Goal: Check status

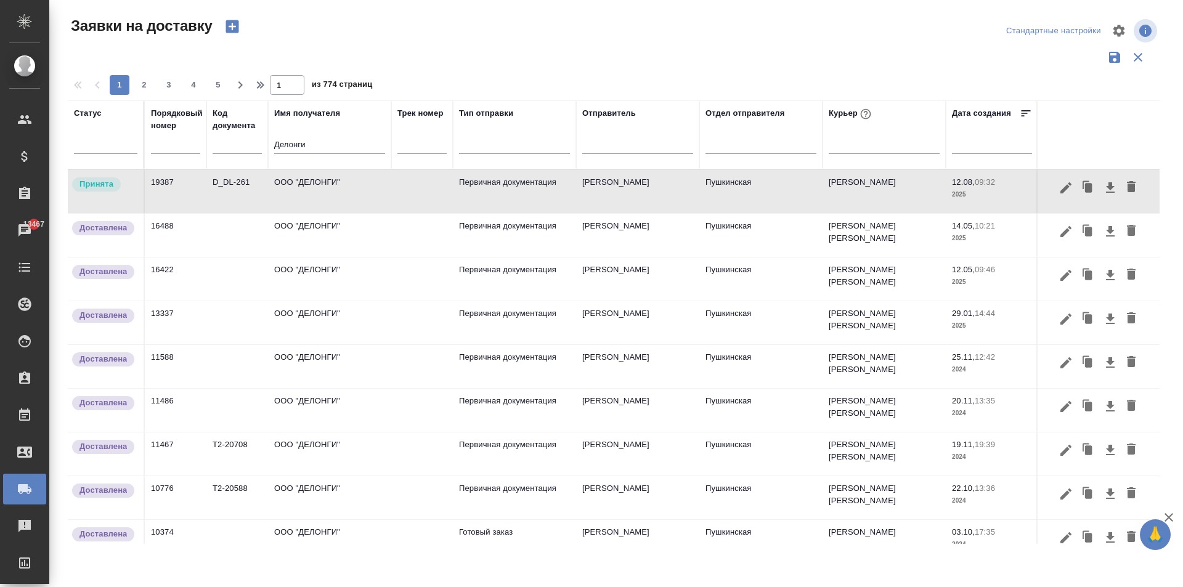
click at [321, 193] on td "ООО "ДЕЛОНГИ"" at bounding box center [329, 191] width 123 height 43
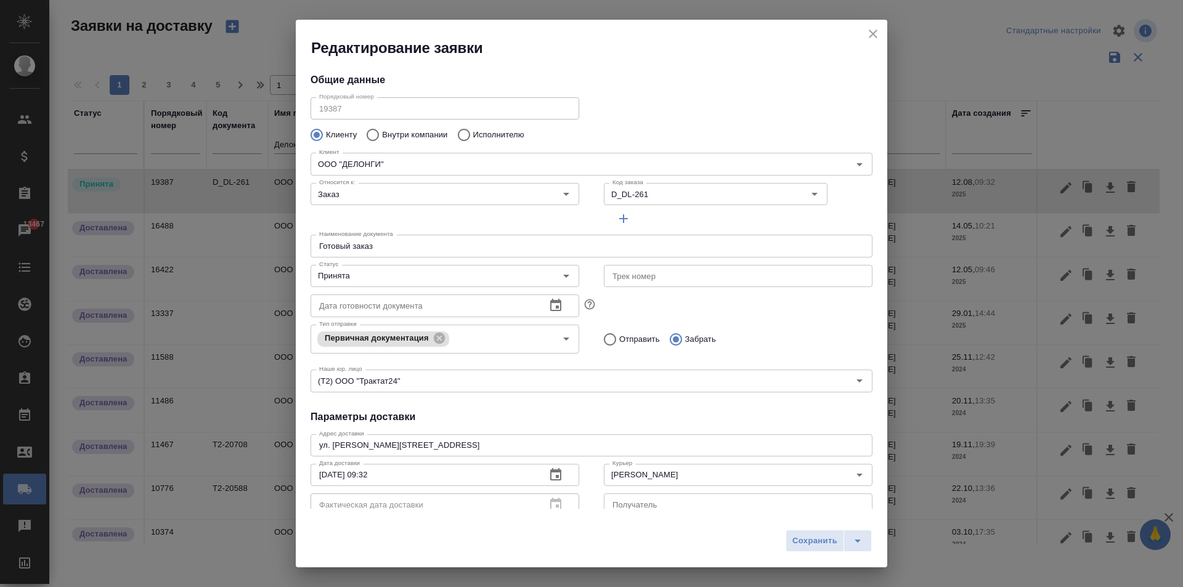
type input "Пушкинская"
type input "[PERSON_NAME]"
click at [452, 271] on input "Принята" at bounding box center [424, 276] width 220 height 15
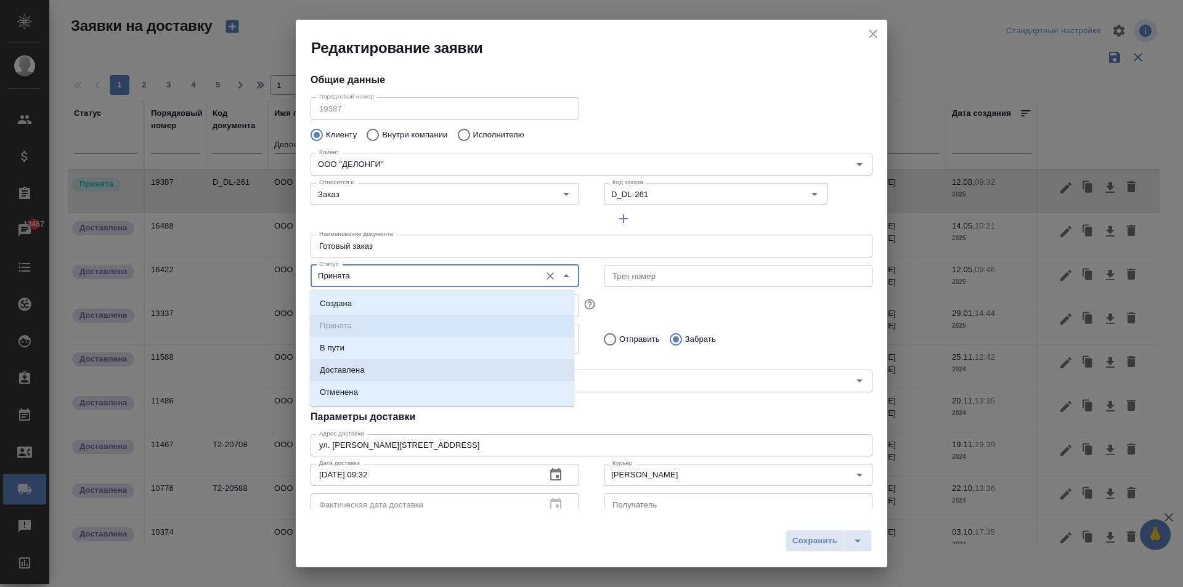
click at [400, 371] on li "Доставлена" at bounding box center [442, 370] width 264 height 22
type input "Доставлена"
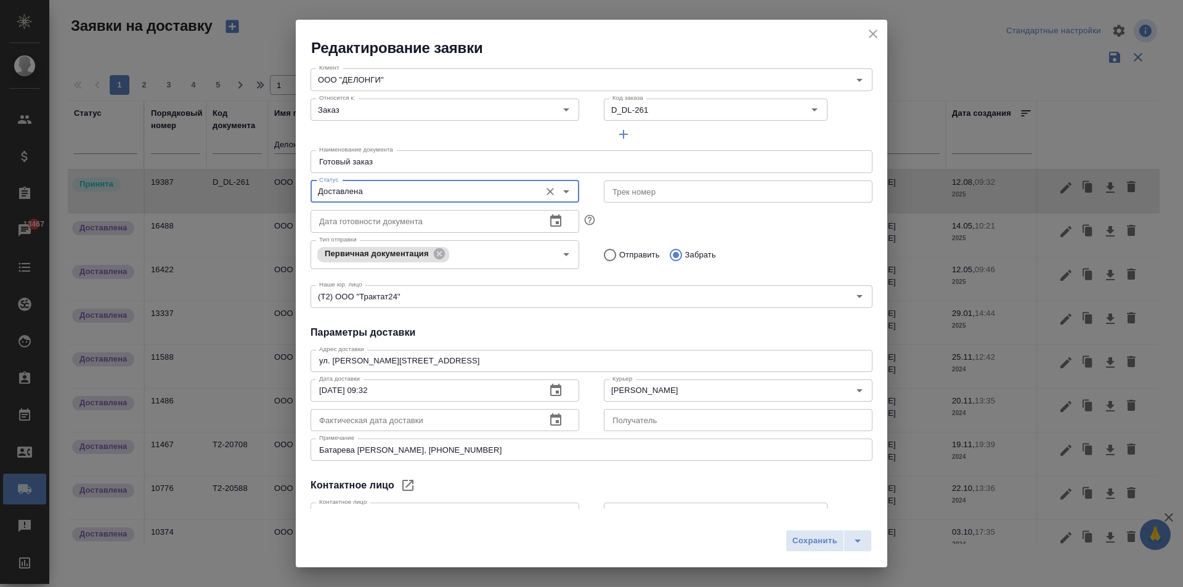
scroll to position [168, 0]
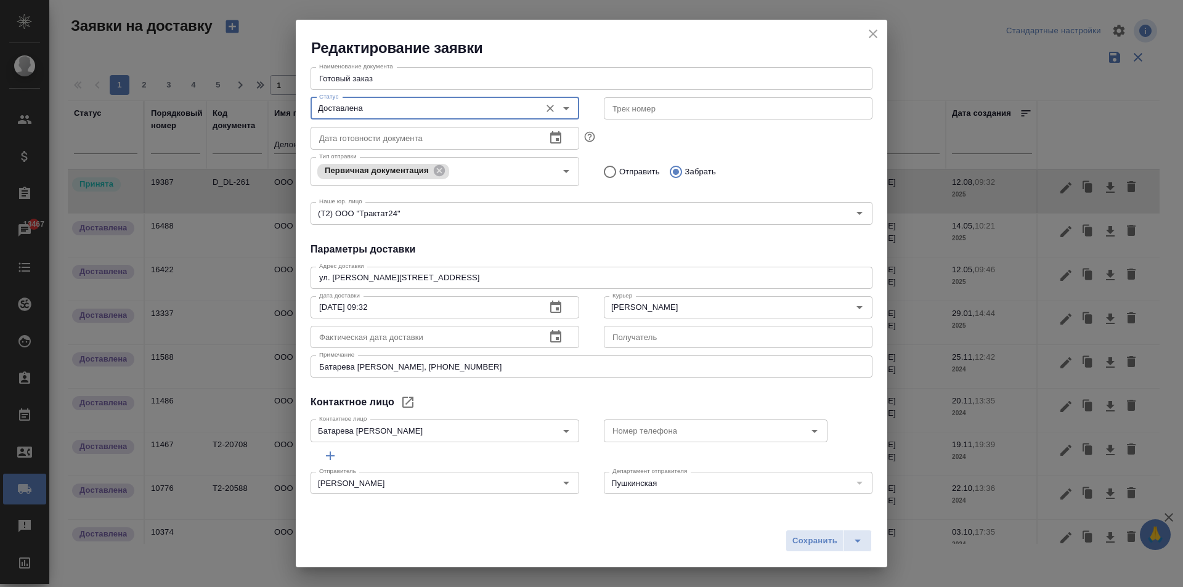
click at [553, 330] on icon "button" at bounding box center [555, 337] width 15 height 15
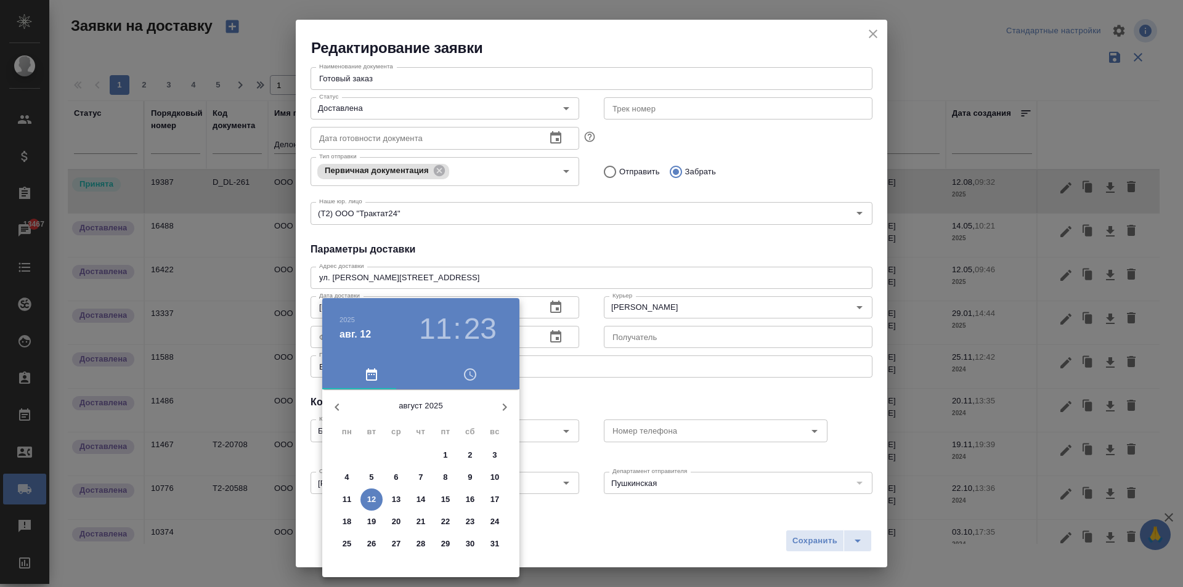
click at [372, 502] on p "12" at bounding box center [371, 499] width 9 height 12
type input "[DATE] 11:23"
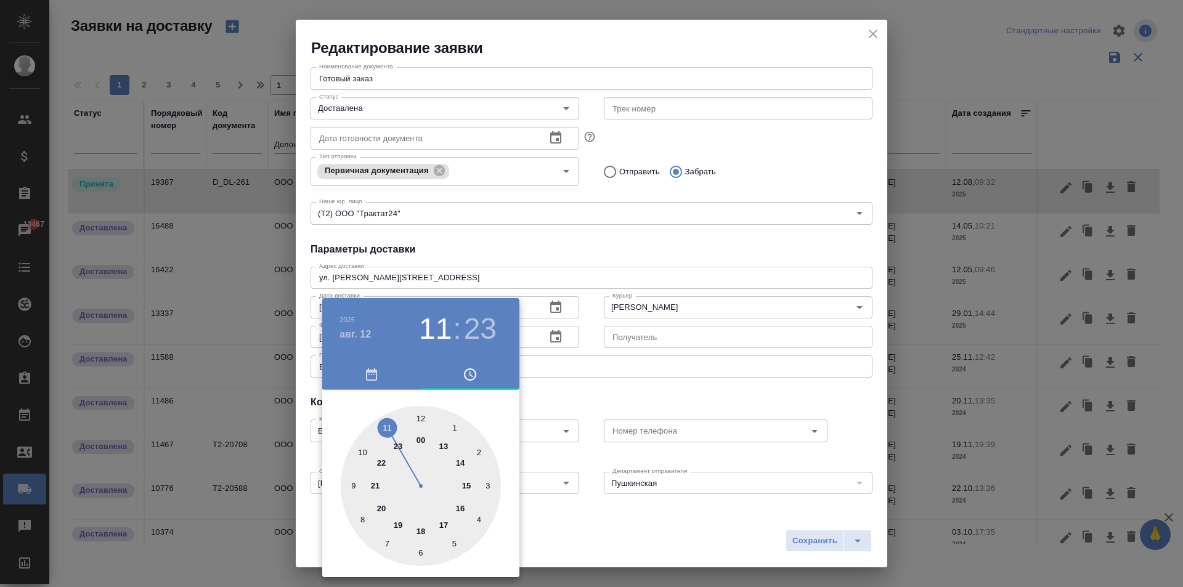
click at [806, 542] on div at bounding box center [591, 293] width 1183 height 587
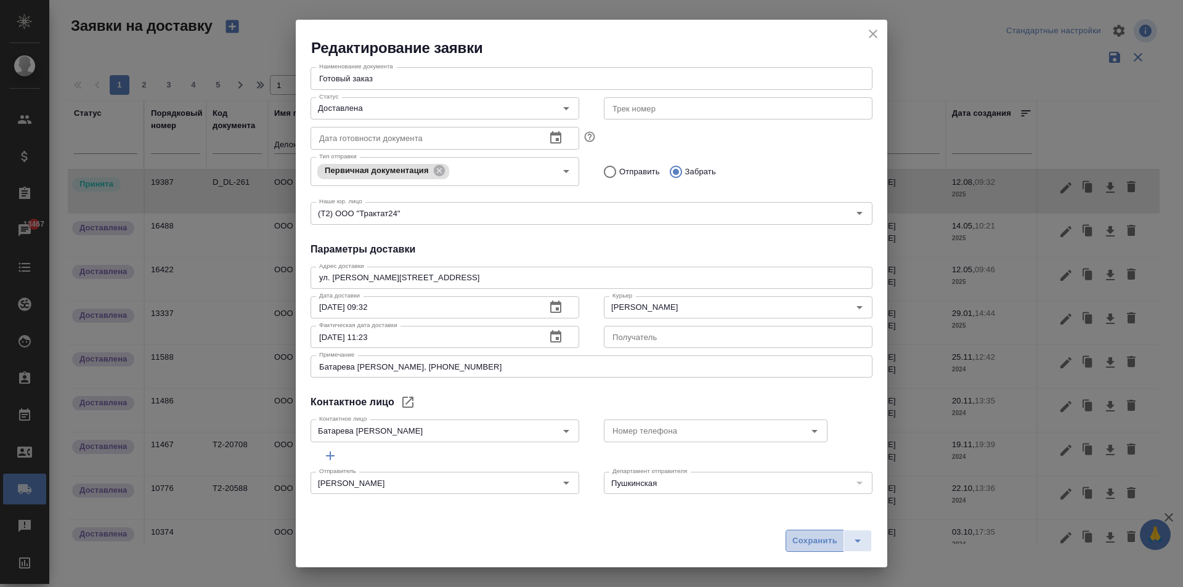
click at [813, 537] on span "Сохранить" at bounding box center [814, 541] width 45 height 14
